Goal: Entertainment & Leisure: Browse casually

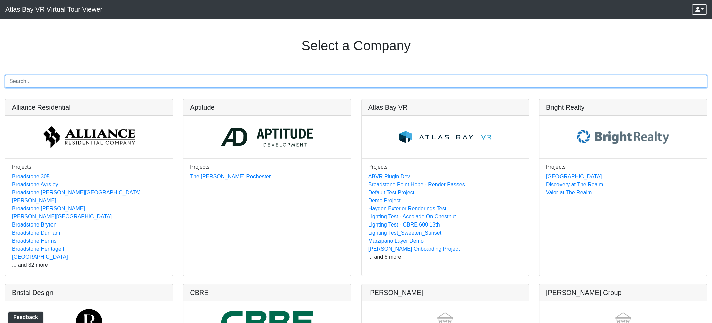
type input "k"
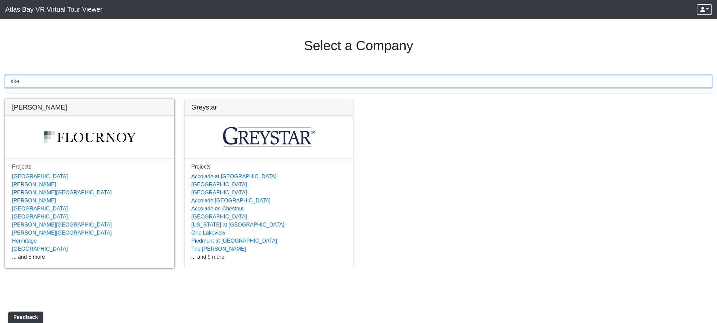
type input "lake"
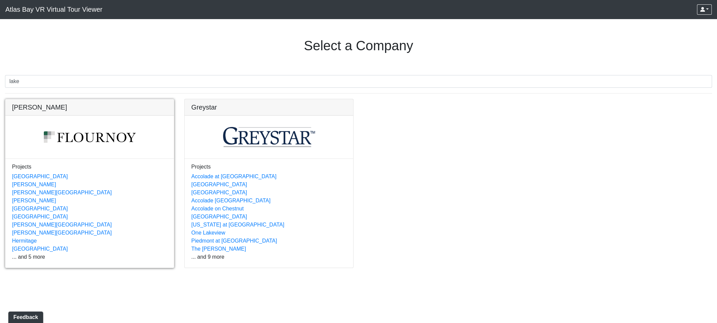
click at [29, 99] on link at bounding box center [89, 99] width 169 height 0
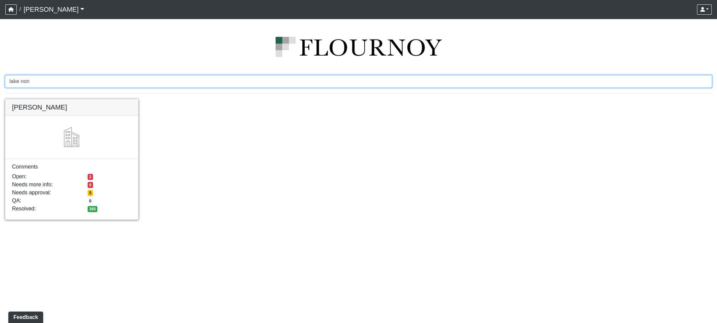
type input "lake non"
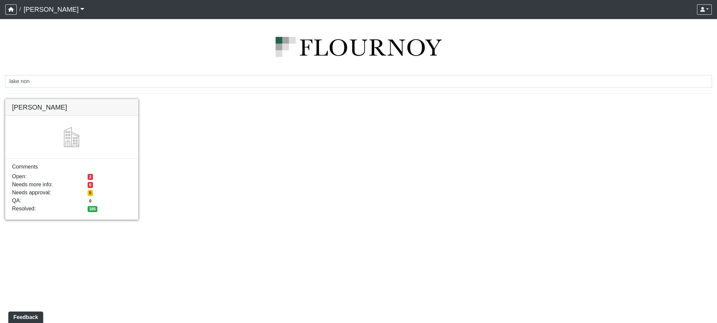
click at [91, 99] on link at bounding box center [71, 99] width 133 height 0
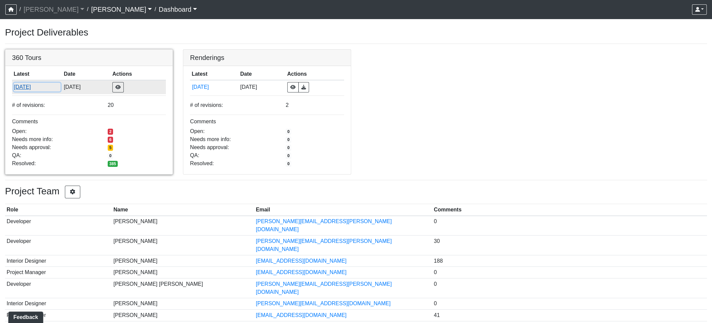
click at [20, 87] on button "[DATE]" at bounding box center [37, 87] width 47 height 9
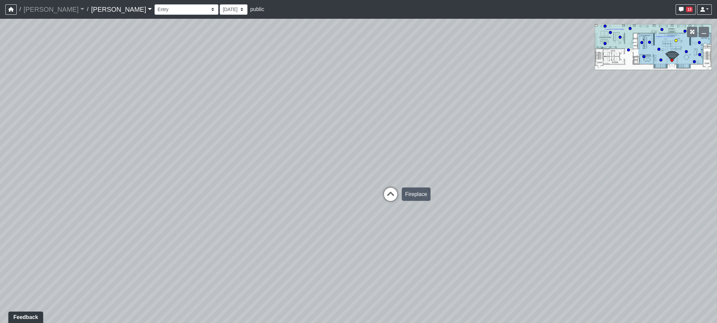
click at [391, 188] on icon at bounding box center [391, 197] width 20 height 20
drag, startPoint x: 457, startPoint y: 263, endPoint x: -31, endPoint y: 89, distance: 518.2
click at [0, 89] on html "/ Flournoy Flournoy Loading... / Lake Nona Lake Nona Loading... Lake Nona Lake …" at bounding box center [358, 161] width 717 height 323
drag, startPoint x: 525, startPoint y: 157, endPoint x: -31, endPoint y: 224, distance: 559.5
click at [0, 224] on html "/ Flournoy Flournoy Loading... / Lake Nona Lake Nona Loading... Lake Nona Lake …" at bounding box center [358, 161] width 717 height 323
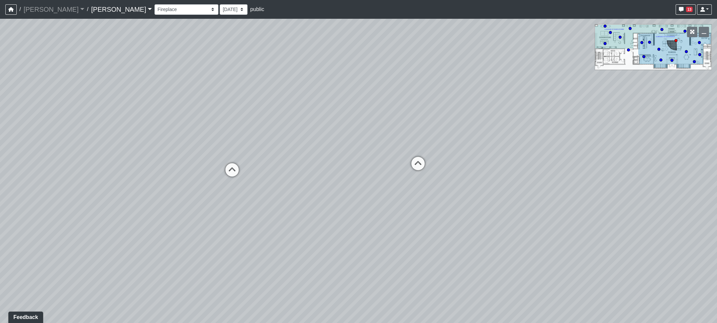
drag, startPoint x: 254, startPoint y: 126, endPoint x: -31, endPoint y: 193, distance: 292.3
click at [0, 193] on html "/ Flournoy Flournoy Loading... / Lake Nona Lake Nona Loading... Lake Nona Lake …" at bounding box center [358, 161] width 717 height 323
drag, startPoint x: 532, startPoint y: 135, endPoint x: 624, endPoint y: 149, distance: 92.7
click at [624, 149] on div "Loading... Banquettes Loading... Main Room 1 Loading... Fireplace Loading... Ma…" at bounding box center [358, 171] width 717 height 304
drag, startPoint x: 227, startPoint y: 180, endPoint x: 684, endPoint y: 153, distance: 457.5
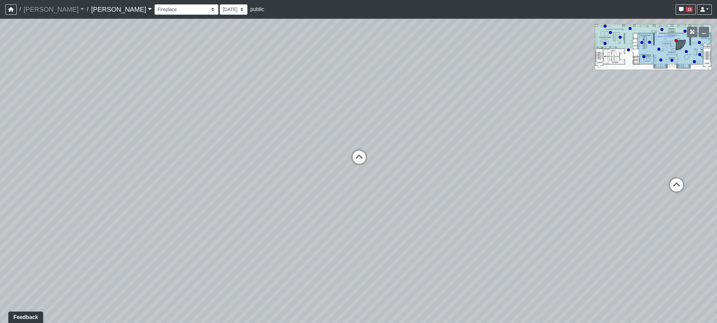
click at [684, 153] on div "Loading... Banquettes Loading... Main Room 1 Loading... Fireplace Loading... Ma…" at bounding box center [358, 171] width 717 height 304
drag, startPoint x: 434, startPoint y: 152, endPoint x: 683, endPoint y: 208, distance: 255.8
click at [683, 208] on div "Loading... Banquettes Loading... Main Room 1 Loading... Fireplace Loading... Ma…" at bounding box center [358, 171] width 717 height 304
drag, startPoint x: 472, startPoint y: 183, endPoint x: -31, endPoint y: 102, distance: 509.1
click at [0, 102] on html "/ Flournoy Flournoy Loading... / Lake Nona Lake Nona Loading... Lake Nona Lake …" at bounding box center [358, 161] width 717 height 323
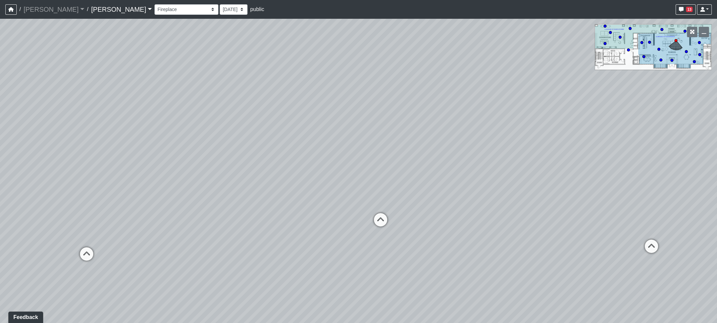
drag, startPoint x: 538, startPoint y: 153, endPoint x: 307, endPoint y: 206, distance: 236.9
click at [517, 277] on div "Loading... Banquettes Loading... Main Room 1 Loading... Fireplace Loading... Ma…" at bounding box center [358, 171] width 717 height 304
drag, startPoint x: 551, startPoint y: 242, endPoint x: -31, endPoint y: 114, distance: 595.8
click at [0, 114] on html "/ Flournoy Flournoy Loading... / Lake Nona Lake Nona Loading... Lake Nona Lake …" at bounding box center [358, 161] width 717 height 323
drag, startPoint x: 526, startPoint y: 134, endPoint x: 468, endPoint y: 189, distance: 79.8
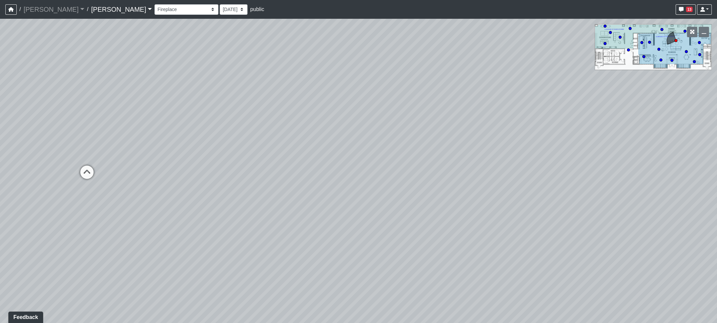
click at [468, 189] on div "Loading... Banquettes Loading... Main Room 1 Loading... Fireplace Loading... Ma…" at bounding box center [358, 171] width 717 height 304
drag, startPoint x: 454, startPoint y: 190, endPoint x: 146, endPoint y: 172, distance: 309.3
click at [146, 172] on div "Loading... Banquettes Loading... Main Room 1 Loading... Fireplace Loading... Ma…" at bounding box center [358, 171] width 717 height 304
drag, startPoint x: 234, startPoint y: 203, endPoint x: 760, endPoint y: 230, distance: 527.3
click at [717, 230] on html "/ Flournoy Flournoy Loading... / Lake Nona Lake Nona Loading... Lake Nona Lake …" at bounding box center [358, 161] width 717 height 323
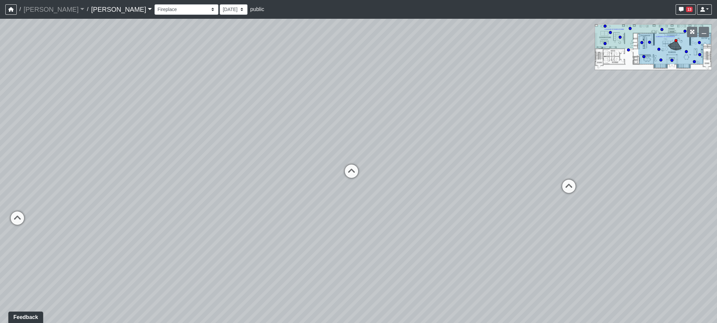
drag, startPoint x: 135, startPoint y: 214, endPoint x: 483, endPoint y: 225, distance: 348.8
click at [517, 233] on div "Loading... Banquettes Loading... Main Room 1 Loading... Fireplace Loading... Ma…" at bounding box center [358, 171] width 717 height 304
click at [348, 170] on icon at bounding box center [351, 174] width 20 height 20
drag, startPoint x: 625, startPoint y: 218, endPoint x: -31, endPoint y: 149, distance: 659.4
click at [0, 149] on html "/ Flournoy Flournoy Loading... / Lake Nona Lake Nona Loading... Lake Nona Lake …" at bounding box center [358, 161] width 717 height 323
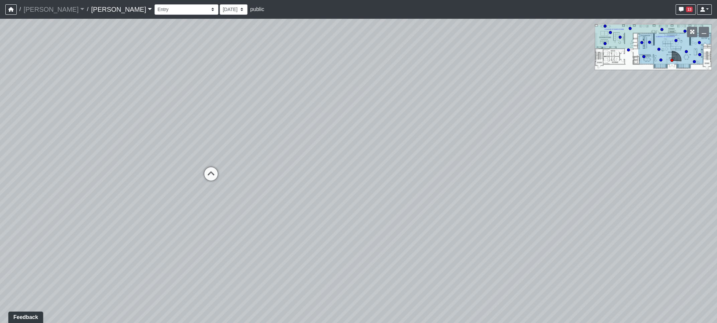
drag, startPoint x: 489, startPoint y: 138, endPoint x: -31, endPoint y: 263, distance: 535.0
click at [0, 263] on html "/ Flournoy Flournoy Loading... / Lake Nona Lake Nona Loading... Lake Nona Lake …" at bounding box center [358, 161] width 717 height 323
drag, startPoint x: 343, startPoint y: 222, endPoint x: 562, endPoint y: 237, distance: 219.0
click at [556, 253] on div "Loading... Banquettes Loading... Main Room 1 Loading... Fireplace Loading... Ma…" at bounding box center [358, 171] width 717 height 304
drag, startPoint x: 515, startPoint y: 171, endPoint x: 382, endPoint y: 168, distance: 132.9
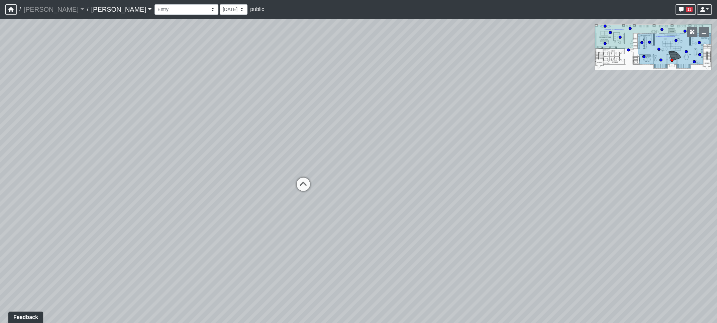
click at [382, 168] on div "Loading... Banquettes Loading... Main Room 1 Loading... Fireplace Loading... Ma…" at bounding box center [358, 171] width 717 height 304
drag, startPoint x: 280, startPoint y: 246, endPoint x: 510, endPoint y: 248, distance: 230.2
click at [510, 248] on div "Loading... Banquettes Loading... Main Room 1 Loading... Fireplace Loading... Ma…" at bounding box center [358, 171] width 717 height 304
click at [685, 8] on button "13" at bounding box center [686, 9] width 20 height 10
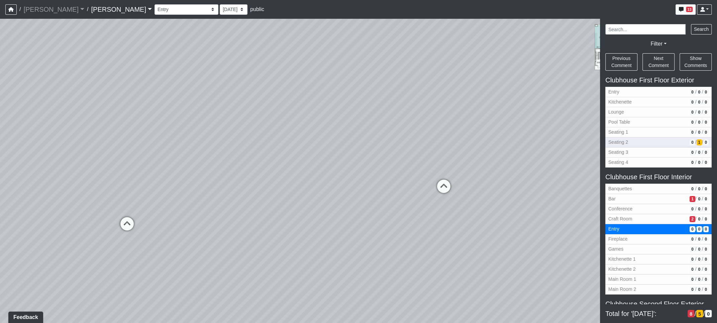
click at [628, 143] on span "Seating 2" at bounding box center [648, 142] width 79 height 7
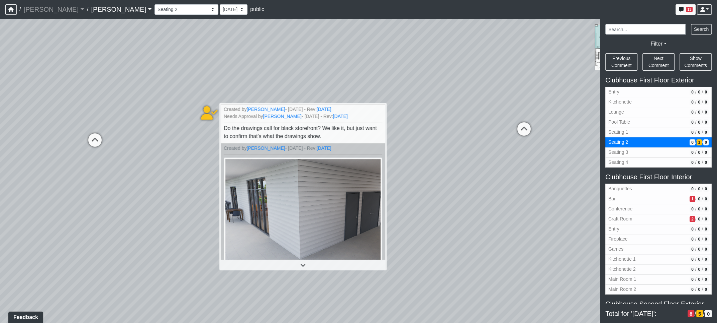
drag, startPoint x: 473, startPoint y: 89, endPoint x: 486, endPoint y: 90, distance: 13.1
click at [473, 89] on div "Loading... Banquettes Loading... Main Room 1 Loading... Fireplace Loading... Ma…" at bounding box center [358, 171] width 717 height 304
click at [511, 38] on div "Loading... Banquettes Loading... Main Room 1 Loading... Fireplace Loading... Ma…" at bounding box center [358, 171] width 717 height 304
click at [155, 4] on select "Entry Kitchenette Lounge Pool Table Seating 1 Seating 2 Seating 3 Seating 4 Ban…" at bounding box center [187, 9] width 64 height 10
click at [621, 215] on span "Craft Room" at bounding box center [648, 218] width 79 height 7
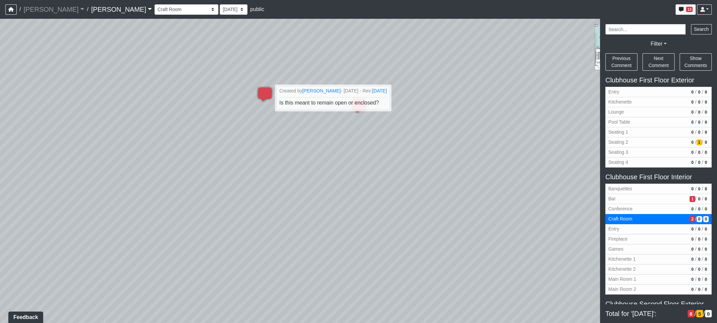
drag, startPoint x: 261, startPoint y: 229, endPoint x: 325, endPoint y: 222, distance: 64.6
click at [325, 222] on div "Loading... Banquettes Loading... Main Room 1 Loading... Fireplace Loading... Ma…" at bounding box center [358, 171] width 717 height 304
click at [262, 90] on icon at bounding box center [265, 98] width 20 height 20
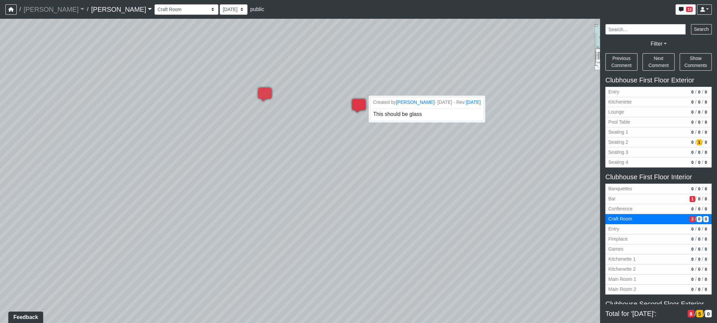
click at [361, 104] on icon at bounding box center [359, 109] width 20 height 20
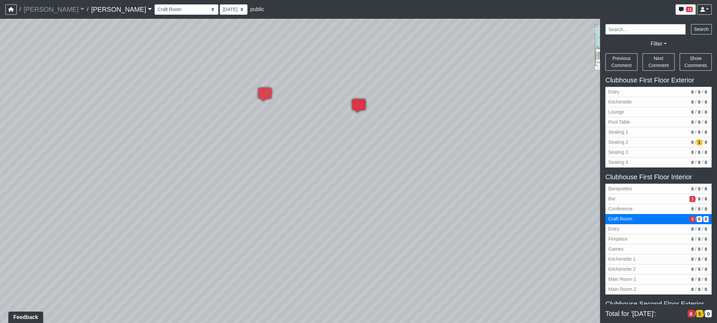
click at [361, 104] on icon at bounding box center [359, 109] width 20 height 20
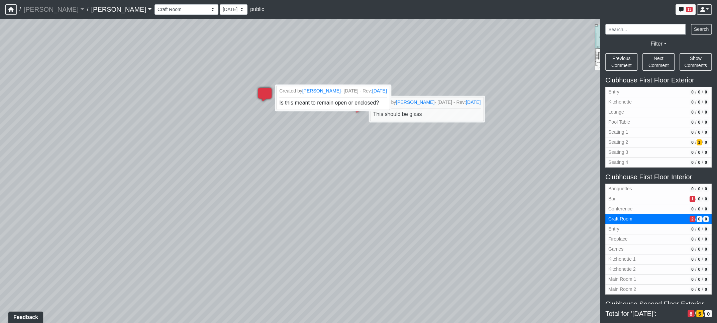
click at [265, 93] on icon at bounding box center [265, 98] width 20 height 20
click at [376, 192] on div "Loading... Banquettes Loading... Main Room 1 Loading... Fireplace Loading... Ma…" at bounding box center [358, 171] width 717 height 304
click at [260, 91] on icon at bounding box center [265, 98] width 20 height 20
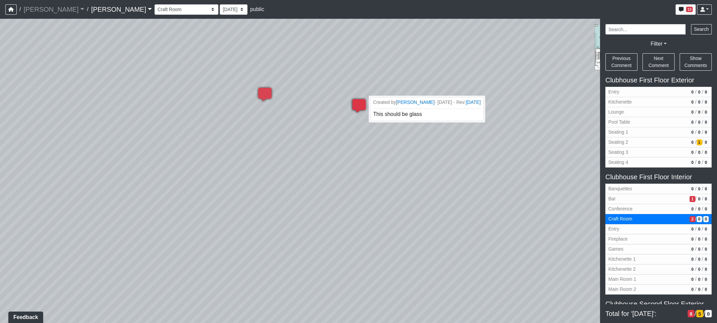
click at [361, 104] on icon at bounding box center [359, 109] width 20 height 20
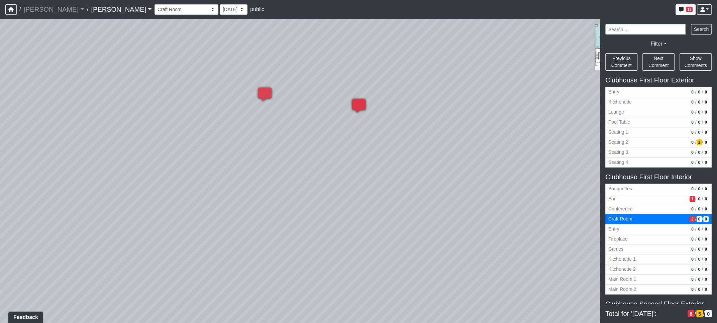
click at [361, 104] on icon at bounding box center [359, 109] width 20 height 20
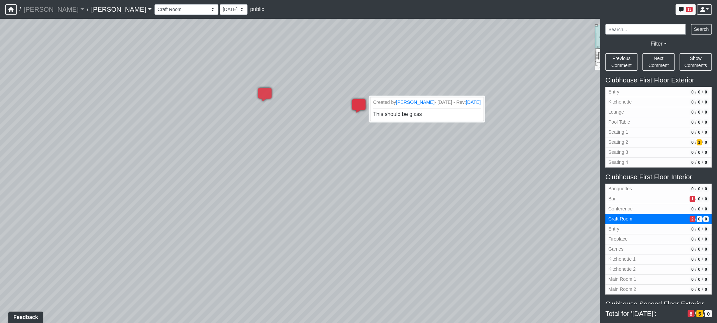
click at [361, 104] on icon at bounding box center [359, 109] width 20 height 20
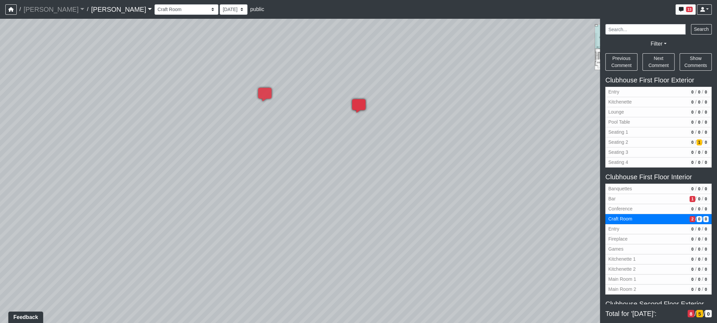
click at [361, 104] on icon at bounding box center [359, 109] width 20 height 20
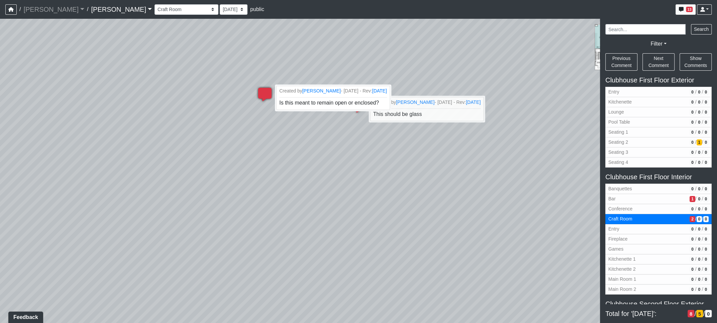
click at [263, 93] on icon at bounding box center [265, 98] width 20 height 20
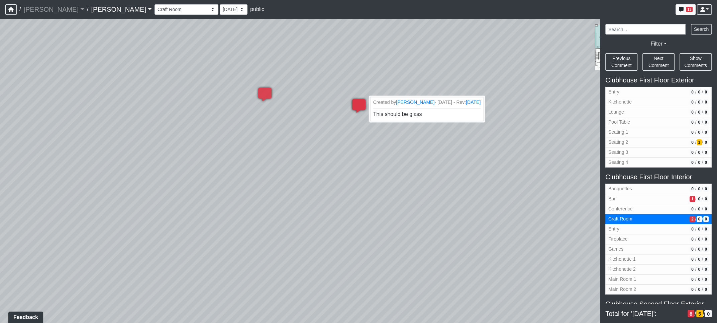
click at [360, 106] on icon at bounding box center [359, 109] width 20 height 20
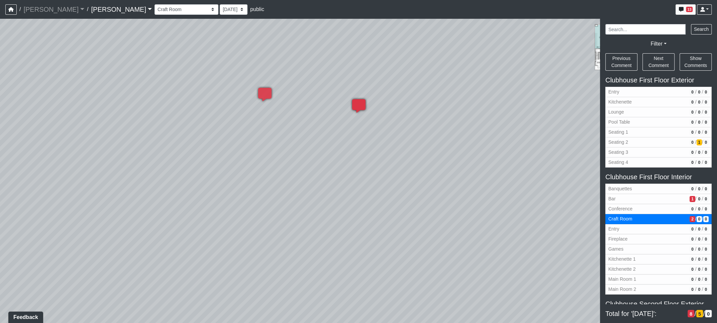
click at [360, 106] on icon at bounding box center [359, 109] width 20 height 20
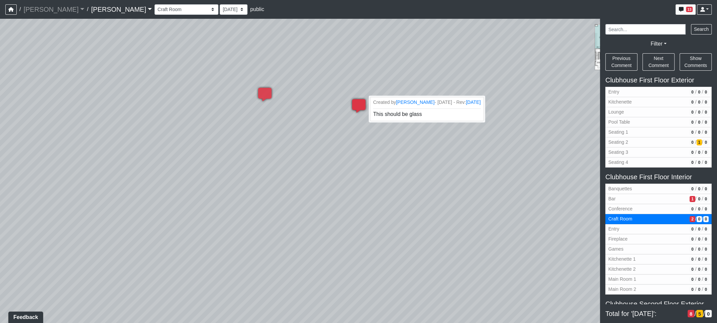
click at [360, 106] on icon at bounding box center [359, 109] width 20 height 20
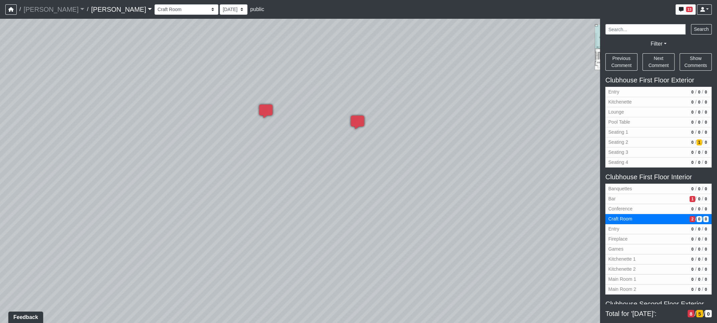
drag, startPoint x: 311, startPoint y: 219, endPoint x: 309, endPoint y: 237, distance: 17.8
click at [309, 237] on div "Loading... Banquettes Loading... Main Room 1 Loading... Fireplace Loading... Ma…" at bounding box center [358, 171] width 717 height 304
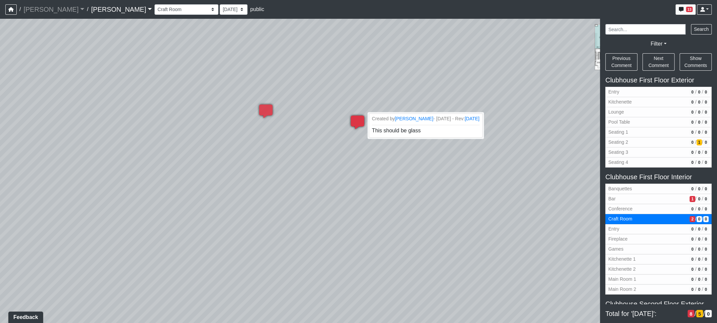
click at [358, 119] on icon at bounding box center [358, 125] width 20 height 20
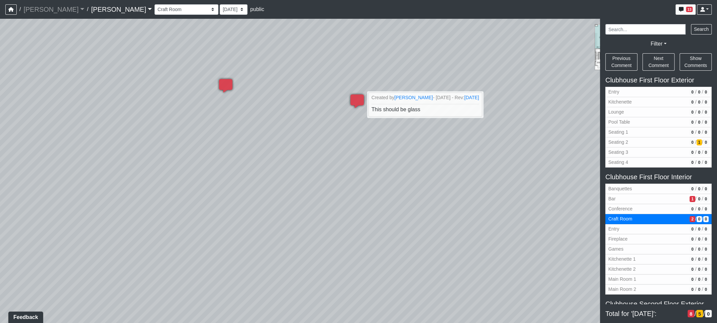
click at [255, 175] on div "Loading... Banquettes Loading... Main Room 1 Loading... Fireplace Loading... Ma…" at bounding box center [358, 171] width 717 height 304
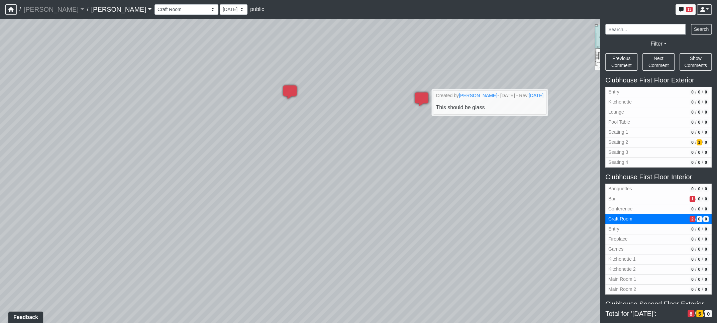
drag, startPoint x: 154, startPoint y: 183, endPoint x: 231, endPoint y: 144, distance: 86.8
click at [240, 187] on div "Loading... Banquettes Loading... Main Room 1 Loading... Fireplace Loading... Ma…" at bounding box center [358, 171] width 717 height 304
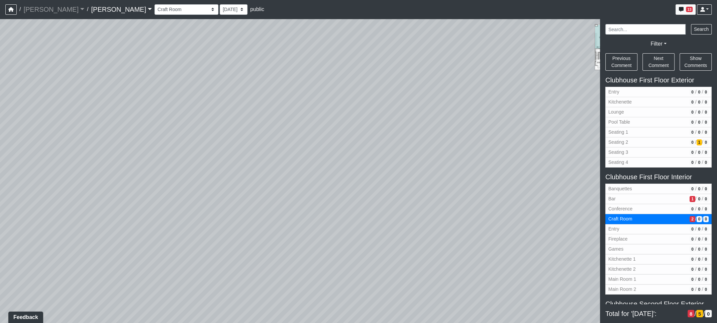
drag, startPoint x: 512, startPoint y: 260, endPoint x: 217, endPoint y: 113, distance: 329.0
click at [217, 113] on div "Loading... Banquettes Loading... Main Room 1 Loading... Fireplace Loading... Ma…" at bounding box center [358, 171] width 717 height 304
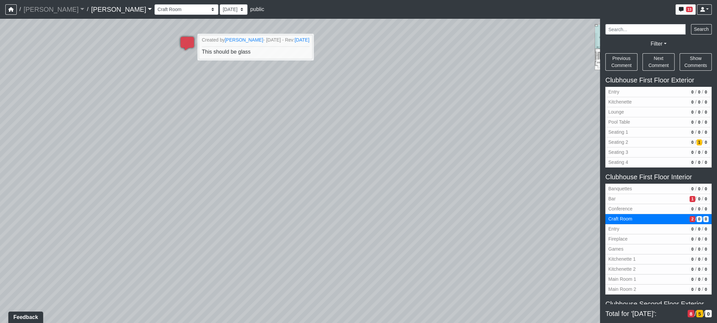
drag, startPoint x: 323, startPoint y: 72, endPoint x: 515, endPoint y: 85, distance: 192.5
click at [326, 178] on div "Loading... Banquettes Loading... Main Room 1 Loading... Fireplace Loading... Ma…" at bounding box center [358, 171] width 717 height 304
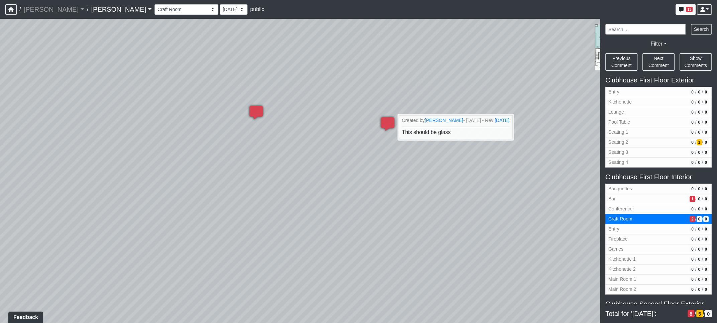
drag, startPoint x: 241, startPoint y: 175, endPoint x: 489, endPoint y: 243, distance: 258.0
click at [489, 243] on div "Loading... Banquettes Loading... Main Room 1 Loading... Fireplace Loading... Ma…" at bounding box center [358, 171] width 717 height 304
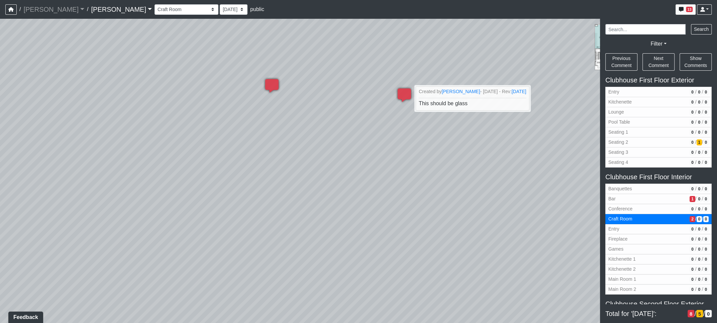
drag, startPoint x: 257, startPoint y: 217, endPoint x: 282, endPoint y: 184, distance: 41.8
click at [282, 184] on div "Loading... Banquettes Loading... Main Room 1 Loading... Fireplace Loading... Ma…" at bounding box center [358, 171] width 717 height 304
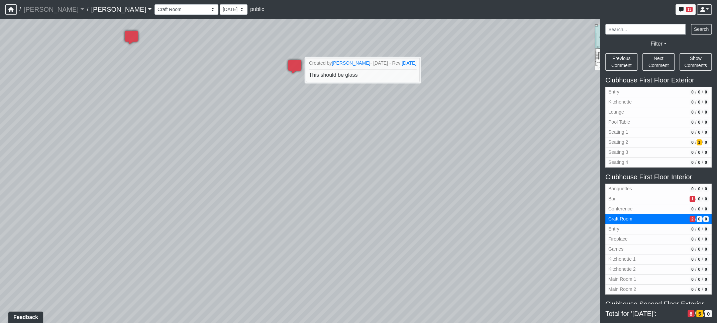
drag, startPoint x: 405, startPoint y: 237, endPoint x: 295, endPoint y: 206, distance: 114.3
click at [266, 210] on div "Loading... Banquettes Loading... Main Room 1 Loading... Fireplace Loading... Ma…" at bounding box center [358, 171] width 717 height 304
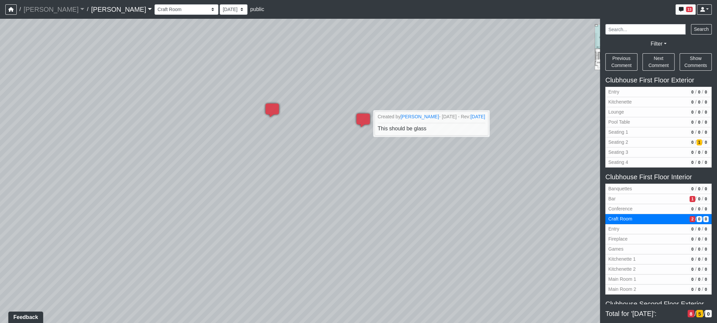
drag, startPoint x: 225, startPoint y: 148, endPoint x: 290, endPoint y: 168, distance: 68.6
click at [290, 168] on div "Loading... Banquettes Loading... Main Room 1 Loading... Fireplace Loading... Ma…" at bounding box center [358, 171] width 717 height 304
click at [155, 9] on select "Entry Kitchenette Lounge Pool Table Seating 1 Seating 2 Seating 3 Seating 4 Ban…" at bounding box center [187, 9] width 64 height 10
click at [155, 4] on select "Entry Kitchenette Lounge Pool Table Seating 1 Seating 2 Seating 3 Seating 4 Ban…" at bounding box center [187, 9] width 64 height 10
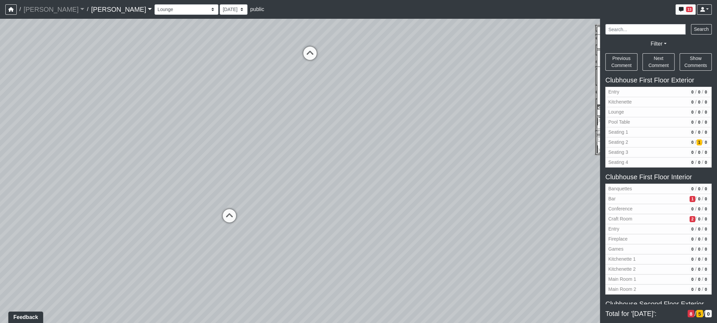
drag, startPoint x: 495, startPoint y: 237, endPoint x: 214, endPoint y: 200, distance: 283.5
click at [214, 200] on div "Loading... Banquettes Loading... Main Room 1 Loading... Fireplace Loading... Ma…" at bounding box center [358, 171] width 717 height 304
click at [348, 226] on div "Loading... Banquettes Loading... Main Room 1 Loading... Fireplace Loading... Ma…" at bounding box center [358, 171] width 717 height 304
click at [227, 211] on icon at bounding box center [230, 215] width 20 height 20
drag, startPoint x: 235, startPoint y: 136, endPoint x: 294, endPoint y: 164, distance: 64.8
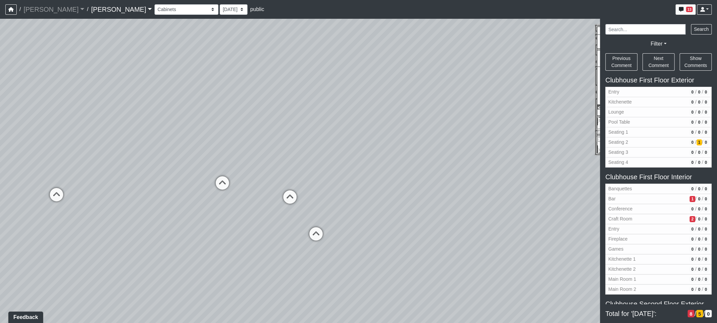
click at [294, 164] on div "Loading... Banquettes Loading... Main Room 1 Loading... Fireplace Loading... Ma…" at bounding box center [358, 171] width 717 height 304
click at [222, 180] on icon at bounding box center [222, 186] width 20 height 20
drag, startPoint x: 316, startPoint y: 197, endPoint x: 38, endPoint y: 125, distance: 287.8
click at [0, 123] on html "/ Flournoy Flournoy Loading... / Lake Nona Lake Nona Loading... Lake Nona Lake …" at bounding box center [358, 161] width 717 height 323
drag, startPoint x: 228, startPoint y: 154, endPoint x: -31, endPoint y: 115, distance: 261.5
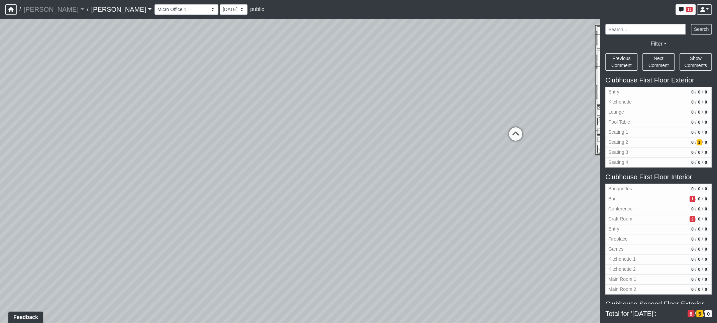
click at [0, 115] on html "/ Flournoy Flournoy Loading... / Lake Nona Lake Nona Loading... Lake Nona Lake …" at bounding box center [358, 161] width 717 height 323
click at [486, 140] on icon at bounding box center [483, 145] width 20 height 20
drag, startPoint x: 434, startPoint y: 152, endPoint x: 546, endPoint y: 311, distance: 194.7
click at [546, 311] on div "Loading... Banquettes Loading... Main Room 1 Loading... Fireplace Loading... Ma…" at bounding box center [358, 171] width 717 height 304
drag, startPoint x: 379, startPoint y: 161, endPoint x: 346, endPoint y: 146, distance: 36.5
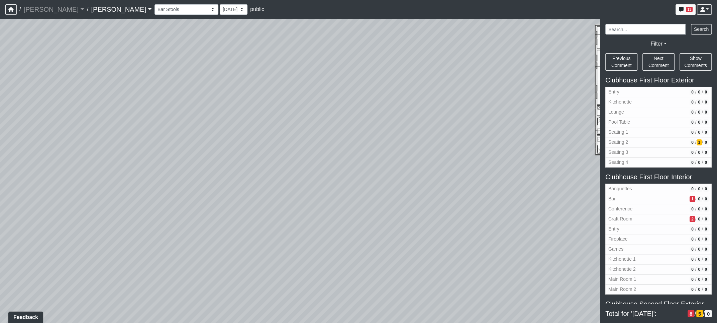
click at [346, 146] on div "Loading... Banquettes Loading... Main Room 1 Loading... Fireplace Loading... Ma…" at bounding box center [358, 171] width 717 height 304
drag, startPoint x: 509, startPoint y: 256, endPoint x: 49, endPoint y: -28, distance: 540.5
click at [49, 0] on html "/ Flournoy Flournoy Loading... / Lake Nona Lake Nona Loading... Lake Nona Lake …" at bounding box center [358, 161] width 717 height 323
drag, startPoint x: 405, startPoint y: 126, endPoint x: 208, endPoint y: 141, distance: 197.6
click at [0, 176] on html "/ Flournoy Flournoy Loading... / Lake Nona Lake Nona Loading... Lake Nona Lake …" at bounding box center [358, 161] width 717 height 323
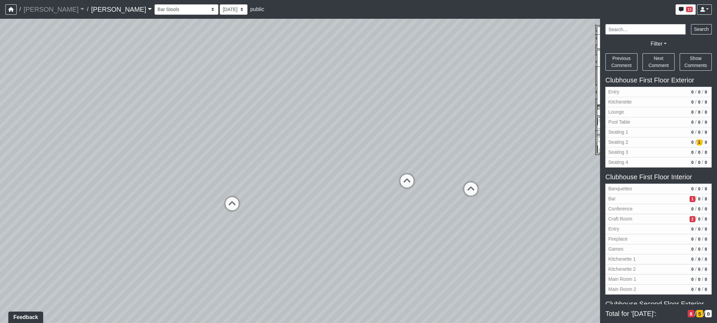
drag, startPoint x: 444, startPoint y: 66, endPoint x: 382, endPoint y: 246, distance: 190.4
click at [378, 253] on div "Loading... Banquettes Loading... Main Room 1 Loading... Fireplace Loading... Ma…" at bounding box center [358, 171] width 717 height 304
click at [413, 174] on icon at bounding box center [408, 179] width 20 height 20
drag, startPoint x: 184, startPoint y: 204, endPoint x: 560, endPoint y: 250, distance: 379.2
click at [717, 281] on html "/ Flournoy Flournoy Loading... / Lake Nona Lake Nona Loading... Lake Nona Lake …" at bounding box center [358, 161] width 717 height 323
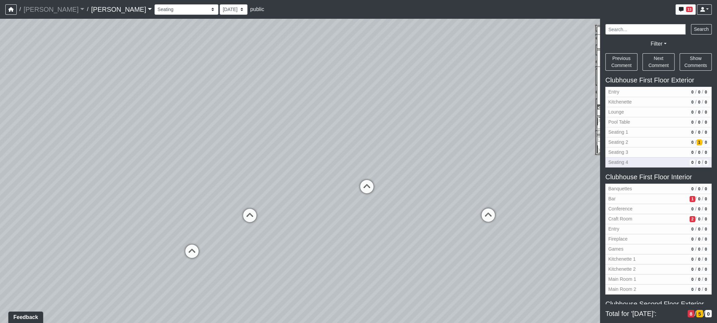
drag, startPoint x: 252, startPoint y: 205, endPoint x: 606, endPoint y: 160, distance: 357.2
click at [620, 160] on div "NON-CURRENT REVISION Loading... Banquettes Loading... Main Room 1 Loading... Fi…" at bounding box center [358, 171] width 717 height 304
drag, startPoint x: 248, startPoint y: 209, endPoint x: 443, endPoint y: 179, distance: 197.0
click at [443, 179] on div "Loading... Banquettes Loading... Main Room 1 Loading... Fireplace Loading... Ma…" at bounding box center [358, 171] width 717 height 304
drag, startPoint x: 245, startPoint y: 165, endPoint x: 191, endPoint y: 215, distance: 73.6
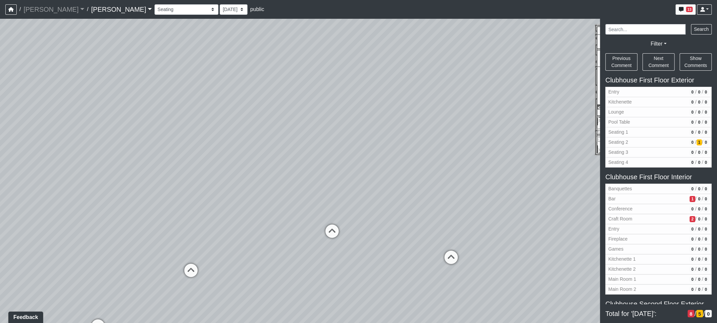
click at [191, 215] on div "Loading... Banquettes Loading... Main Room 1 Loading... Fireplace Loading... Ma…" at bounding box center [358, 171] width 717 height 304
drag, startPoint x: 451, startPoint y: 225, endPoint x: 309, endPoint y: 139, distance: 166.3
click at [309, 139] on div "Loading... Banquettes Loading... Main Room 1 Loading... Fireplace Loading... Ma…" at bounding box center [358, 171] width 717 height 304
drag, startPoint x: 538, startPoint y: 168, endPoint x: 539, endPoint y: 225, distance: 57.6
click at [539, 225] on div "Loading... Banquettes Loading... Main Room 1 Loading... Fireplace Loading... Ma…" at bounding box center [358, 171] width 717 height 304
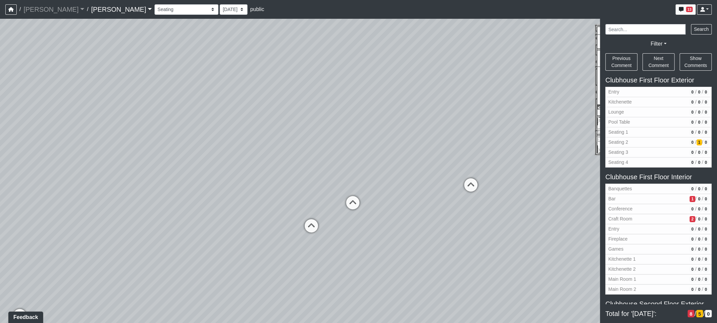
drag, startPoint x: 89, startPoint y: 199, endPoint x: 443, endPoint y: 171, distance: 355.4
click at [443, 171] on div "Loading... Banquettes Loading... Main Room 1 Loading... Fireplace Loading... Ma…" at bounding box center [358, 171] width 717 height 304
drag, startPoint x: 89, startPoint y: 221, endPoint x: 284, endPoint y: 251, distance: 196.9
click at [313, 230] on div "Loading... Banquettes Loading... Main Room 1 Loading... Fireplace Loading... Ma…" at bounding box center [358, 171] width 717 height 304
click at [265, 252] on icon at bounding box center [273, 253] width 20 height 20
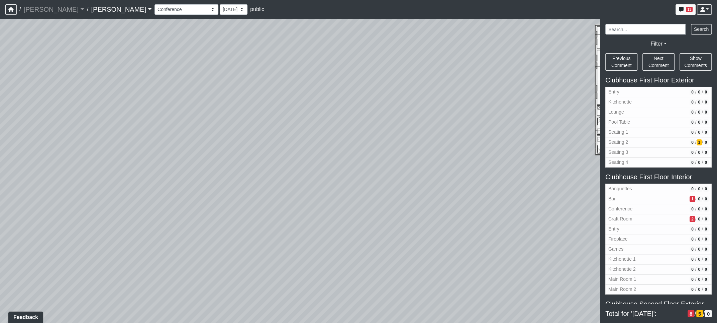
drag, startPoint x: 207, startPoint y: 187, endPoint x: -31, endPoint y: 150, distance: 241.1
click at [0, 150] on html "/ Flournoy Flournoy Loading... / Lake Nona Lake Nona Loading... Lake Nona Lake …" at bounding box center [358, 161] width 717 height 323
drag, startPoint x: 351, startPoint y: 173, endPoint x: -31, endPoint y: 100, distance: 388.3
click at [0, 100] on html "/ Flournoy Flournoy Loading... / Lake Nona Lake Nona Loading... Lake Nona Lake …" at bounding box center [358, 161] width 717 height 323
drag, startPoint x: 476, startPoint y: 186, endPoint x: 406, endPoint y: 126, distance: 92.8
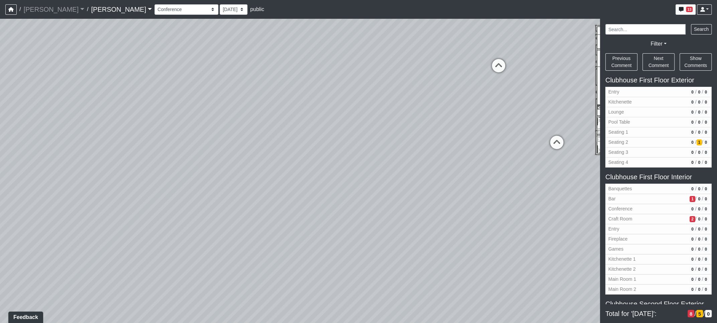
click at [406, 126] on div "Loading... Banquettes Loading... Main Room 1 Loading... Fireplace Loading... Ma…" at bounding box center [358, 171] width 717 height 304
click at [552, 126] on icon at bounding box center [549, 131] width 20 height 20
drag, startPoint x: 395, startPoint y: 141, endPoint x: 624, endPoint y: 283, distance: 269.6
click at [624, 283] on div "NON-CURRENT REVISION Loading... Banquettes Loading... Main Room 1 Loading... Fi…" at bounding box center [358, 171] width 717 height 304
drag, startPoint x: 551, startPoint y: 225, endPoint x: 379, endPoint y: 183, distance: 177.2
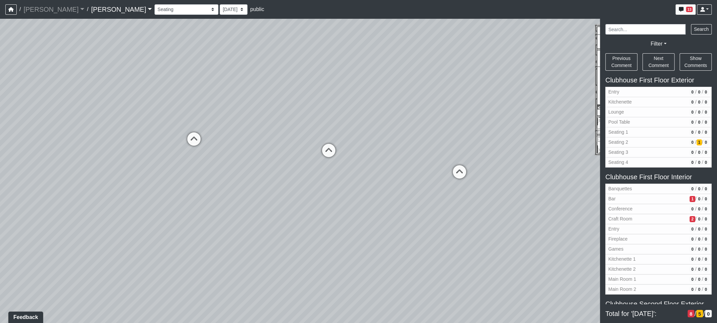
click at [379, 183] on div "Loading... Banquettes Loading... Main Room 1 Loading... Fireplace Loading... Ma…" at bounding box center [358, 171] width 717 height 304
drag, startPoint x: 559, startPoint y: 168, endPoint x: 351, endPoint y: 213, distance: 212.4
click at [351, 213] on div "Loading... Banquettes Loading... Main Room 1 Loading... Fireplace Loading... Ma…" at bounding box center [358, 171] width 717 height 304
drag, startPoint x: 584, startPoint y: 195, endPoint x: 551, endPoint y: 201, distance: 33.6
click at [551, 201] on div "Loading... Banquettes Loading... Main Room 1 Loading... Fireplace Loading... Ma…" at bounding box center [358, 171] width 717 height 304
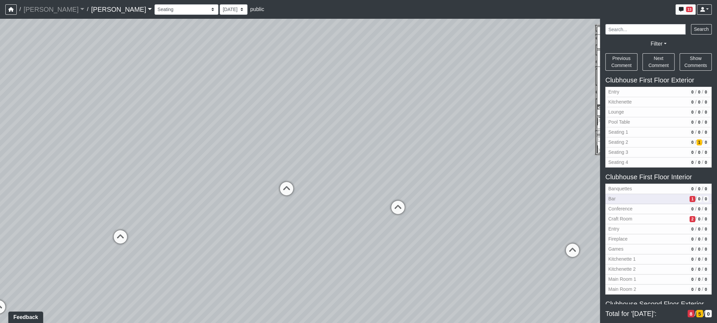
drag, startPoint x: 307, startPoint y: 185, endPoint x: 659, endPoint y: 197, distance: 352.5
click at [659, 197] on div "NON-CURRENT REVISION Loading... Banquettes Loading... Main Room 1 Loading... Fi…" at bounding box center [358, 171] width 717 height 304
drag, startPoint x: 376, startPoint y: 181, endPoint x: 493, endPoint y: 188, distance: 117.0
click at [493, 188] on div "Loading... Banquettes Loading... Main Room 1 Loading... Fireplace Loading... Ma…" at bounding box center [358, 171] width 717 height 304
click at [155, 9] on select "Entry Kitchenette Lounge Pool Table Seating 1 Seating 2 Seating 3 Seating 4 Ban…" at bounding box center [187, 9] width 64 height 10
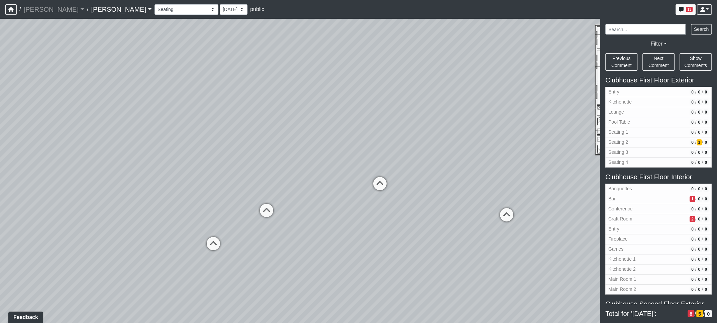
drag, startPoint x: 423, startPoint y: 189, endPoint x: 461, endPoint y: 176, distance: 40.2
click at [463, 176] on div "Loading... Banquettes Loading... Main Room 1 Loading... Fireplace Loading... Ma…" at bounding box center [358, 171] width 717 height 304
click at [155, 8] on select "Entry Kitchenette Lounge Pool Table Seating 1 Seating 2 Seating 3 Seating 4 Ban…" at bounding box center [187, 9] width 64 height 10
click at [155, 4] on select "Entry Kitchenette Lounge Pool Table Seating 1 Seating 2 Seating 3 Seating 4 Ban…" at bounding box center [187, 9] width 64 height 10
drag, startPoint x: 443, startPoint y: 229, endPoint x: -28, endPoint y: 159, distance: 476.2
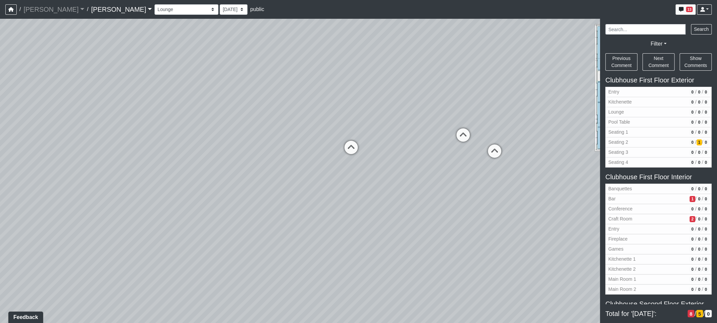
click at [0, 159] on html "/ Flournoy Flournoy Loading... / Lake Nona Lake Nona Loading... Lake Nona Lake …" at bounding box center [358, 161] width 717 height 323
drag, startPoint x: 326, startPoint y: 156, endPoint x: 8, endPoint y: 183, distance: 319.0
click at [0, 208] on html "/ Flournoy Flournoy Loading... / Lake Nona Lake Nona Loading... Lake Nona Lake …" at bounding box center [358, 161] width 717 height 323
drag, startPoint x: 373, startPoint y: 140, endPoint x: 17, endPoint y: 158, distance: 356.8
click at [0, 167] on html "/ Flournoy Flournoy Loading... / Lake Nona Lake Nona Loading... Lake Nona Lake …" at bounding box center [358, 161] width 717 height 323
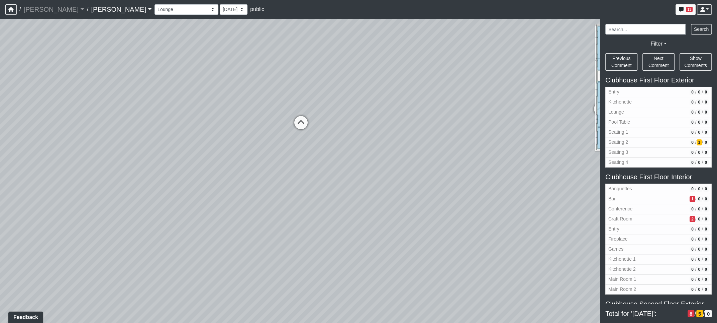
drag, startPoint x: 293, startPoint y: 188, endPoint x: -31, endPoint y: 95, distance: 336.6
click at [0, 95] on html "/ Flournoy Flournoy Loading... / Lake Nona Lake Nona Loading... Lake Nona Lake …" at bounding box center [358, 161] width 717 height 323
click at [304, 122] on icon at bounding box center [301, 126] width 20 height 20
drag, startPoint x: 259, startPoint y: 103, endPoint x: 640, endPoint y: 234, distance: 402.6
click at [640, 234] on div "NON-CURRENT REVISION Loading... Banquettes Loading... Main Room 1 Loading... Fi…" at bounding box center [358, 171] width 717 height 304
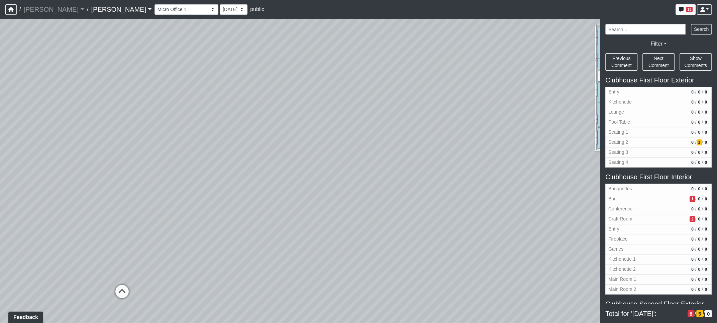
drag, startPoint x: 240, startPoint y: 214, endPoint x: 762, endPoint y: 222, distance: 522.0
click at [717, 222] on html "/ Flournoy Flournoy Loading... / Lake Nona Lake Nona Loading... Lake Nona Lake …" at bounding box center [358, 161] width 717 height 323
click at [125, 293] on icon at bounding box center [128, 297] width 20 height 20
drag, startPoint x: 427, startPoint y: 193, endPoint x: -31, endPoint y: 111, distance: 465.2
click at [0, 111] on html "/ Flournoy Flournoy Loading... / Lake Nona Lake Nona Loading... Lake Nona Lake …" at bounding box center [358, 161] width 717 height 323
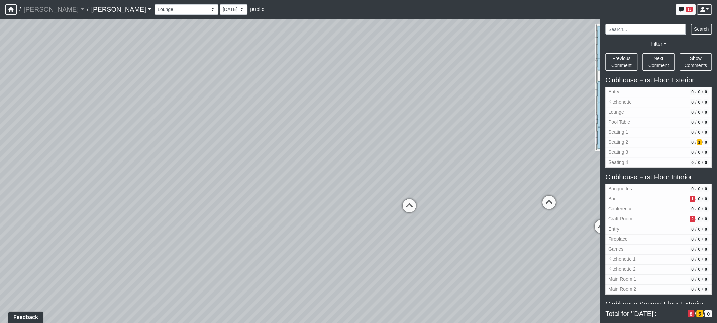
drag, startPoint x: 92, startPoint y: 118, endPoint x: 502, endPoint y: 192, distance: 416.4
click at [502, 192] on div "Loading... Banquettes Loading... Main Room 1 Loading... Fireplace Loading... Ma…" at bounding box center [358, 171] width 717 height 304
click at [155, 9] on select "Entry Kitchenette Lounge Pool Table Seating 1 Seating 2 Seating 3 Seating 4 Ban…" at bounding box center [187, 9] width 64 height 10
click at [155, 4] on select "Entry Kitchenette Lounge Pool Table Seating 1 Seating 2 Seating 3 Seating 4 Ban…" at bounding box center [187, 9] width 64 height 10
click at [155, 7] on select "Entry Kitchenette Lounge Pool Table Seating 1 Seating 2 Seating 3 Seating 4 Ban…" at bounding box center [187, 9] width 64 height 10
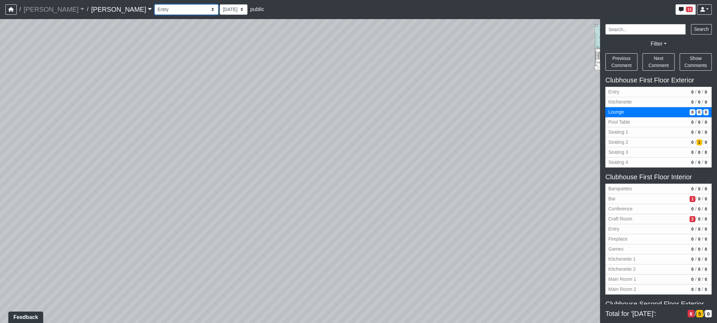
click at [155, 4] on select "Entry Kitchenette Lounge Pool Table Seating 1 Seating 2 Seating 3 Seating 4 Ban…" at bounding box center [187, 9] width 64 height 10
drag, startPoint x: 121, startPoint y: 11, endPoint x: 125, endPoint y: 14, distance: 5.0
click at [155, 11] on select "Entry Kitchenette Lounge Pool Table Seating 1 Seating 2 Seating 3 Seating 4 Ban…" at bounding box center [187, 9] width 64 height 10
click at [155, 4] on select "Entry Kitchenette Lounge Pool Table Seating 1 Seating 2 Seating 3 Seating 4 Ban…" at bounding box center [187, 9] width 64 height 10
drag, startPoint x: 419, startPoint y: 228, endPoint x: -31, endPoint y: 88, distance: 471.0
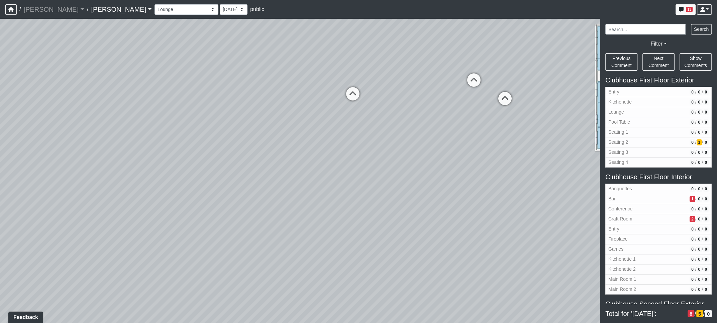
click at [0, 88] on html "/ Flournoy Flournoy Loading... / Lake Nona Lake Nona Loading... Lake Nona Lake …" at bounding box center [358, 161] width 717 height 323
drag, startPoint x: 363, startPoint y: 83, endPoint x: 181, endPoint y: 151, distance: 194.3
click at [157, 213] on div "Loading... Banquettes Loading... Main Room 1 Loading... Fireplace Loading... Ma…" at bounding box center [358, 171] width 717 height 304
click at [155, 6] on select "Entry Kitchenette Lounge Pool Table Seating 1 Seating 2 Seating 3 Seating 4 Ban…" at bounding box center [187, 9] width 64 height 10
click at [155, 4] on select "Entry Kitchenette Lounge Pool Table Seating 1 Seating 2 Seating 3 Seating 4 Ban…" at bounding box center [187, 9] width 64 height 10
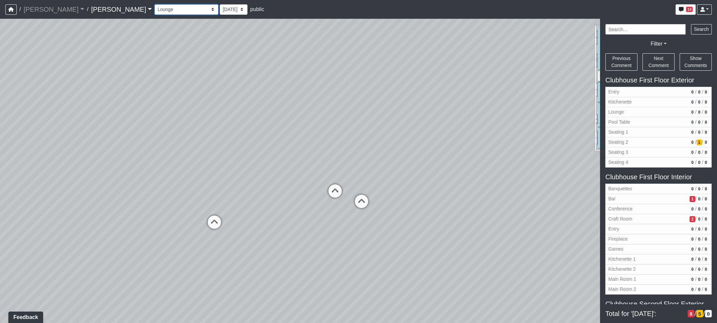
click at [155, 11] on select "Entry Kitchenette Lounge Pool Table Seating 1 Seating 2 Seating 3 Seating 4 Ban…" at bounding box center [187, 9] width 64 height 10
click at [155, 4] on select "Entry Kitchenette Lounge Pool Table Seating 1 Seating 2 Seating 3 Seating 4 Ban…" at bounding box center [187, 9] width 64 height 10
click at [156, 10] on select "Entry Kitchenette Lounge Pool Table Seating 1 Seating 2 Seating 3 Seating 4 Ban…" at bounding box center [187, 9] width 64 height 10
click at [155, 4] on select "Entry Kitchenette Lounge Pool Table Seating 1 Seating 2 Seating 3 Seating 4 Ban…" at bounding box center [187, 9] width 64 height 10
select select "hnVB85NdskJfJrr6bTnrYc"
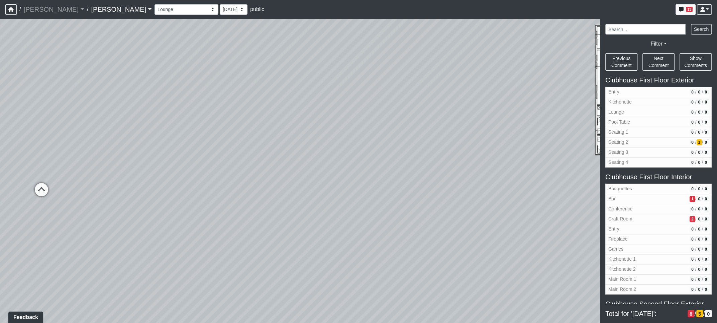
drag, startPoint x: 422, startPoint y: 216, endPoint x: -31, endPoint y: 110, distance: 465.2
click at [0, 110] on html "/ Flournoy Flournoy Loading... / Lake Nona Lake Nona Loading... Lake Nona Lake …" at bounding box center [358, 161] width 717 height 323
drag, startPoint x: 321, startPoint y: 161, endPoint x: 41, endPoint y: 91, distance: 288.3
click at [0, 103] on html "/ Flournoy Flournoy Loading... / Lake Nona Lake Nona Loading... Lake Nona Lake …" at bounding box center [358, 161] width 717 height 323
click at [282, 180] on div "Loading... Banquettes Loading... Main Room 1 Loading... Fireplace Loading... Ma…" at bounding box center [358, 171] width 717 height 304
